Goal: Transaction & Acquisition: Purchase product/service

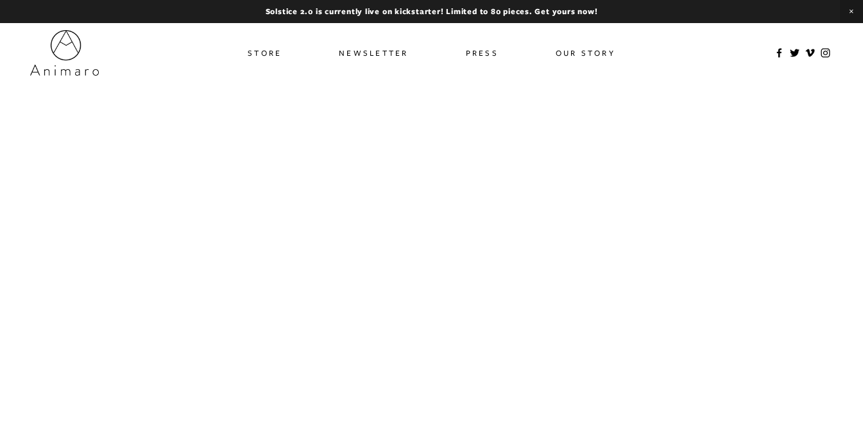
click at [248, 46] on link "Store" at bounding box center [265, 53] width 34 height 19
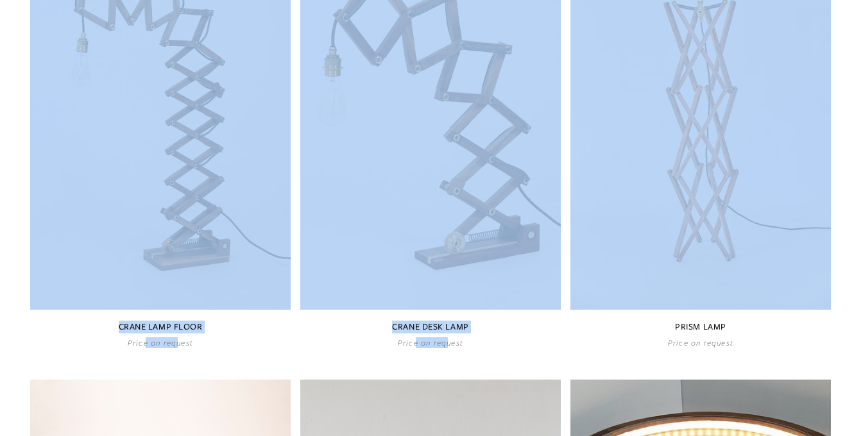
scroll to position [262, 0]
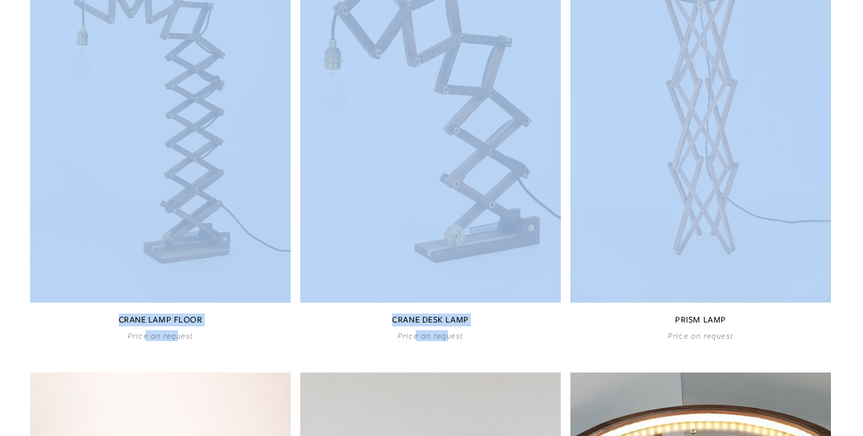
drag, startPoint x: 872, startPoint y: 67, endPoint x: 872, endPoint y: 117, distance: 50.7
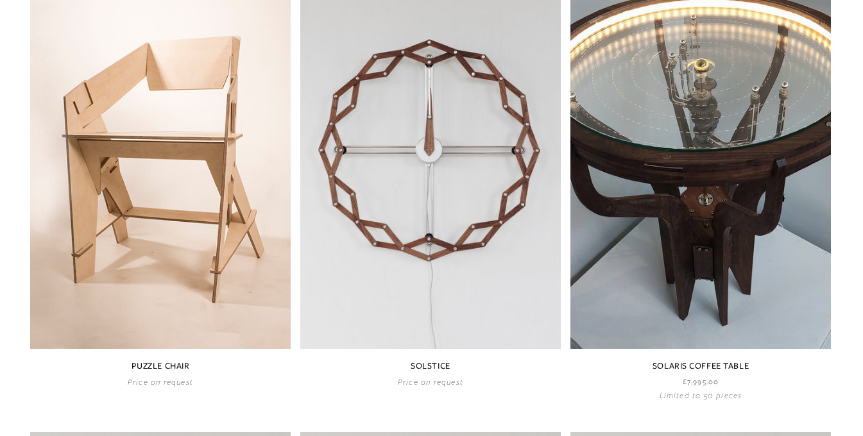
scroll to position [679, 0]
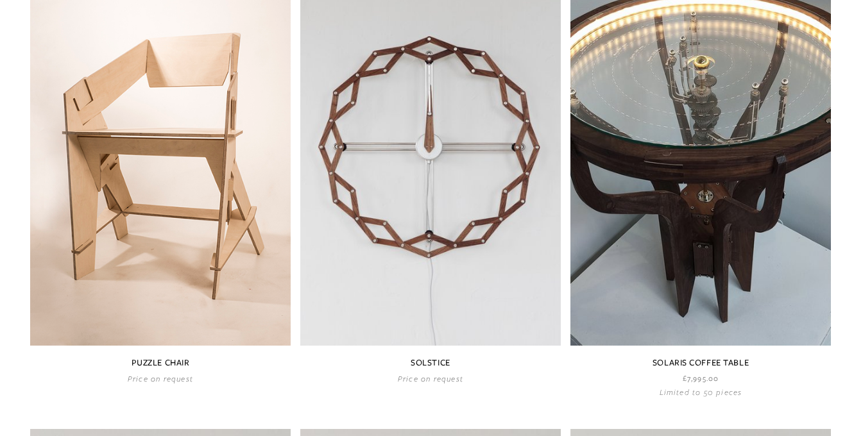
click at [745, 167] on link at bounding box center [700, 176] width 260 height 442
